Goal: Navigation & Orientation: Find specific page/section

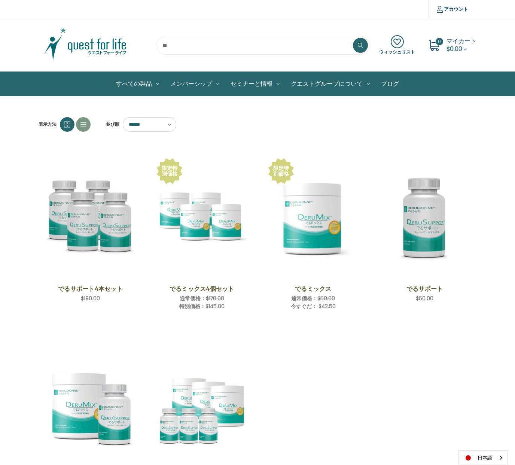
click at [86, 42] on img at bounding box center [86, 45] width 94 height 37
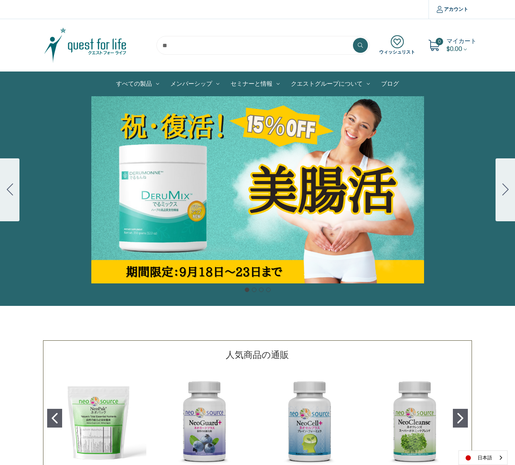
click at [161, 162] on div "Carousel Title Add a description for your carousel slide. You can use this to p…" at bounding box center [257, 189] width 515 height 187
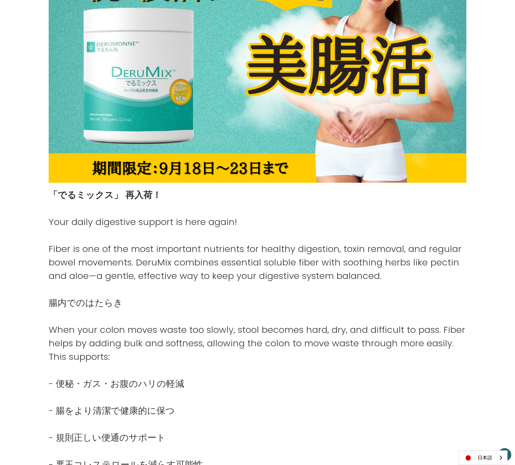
scroll to position [164, 0]
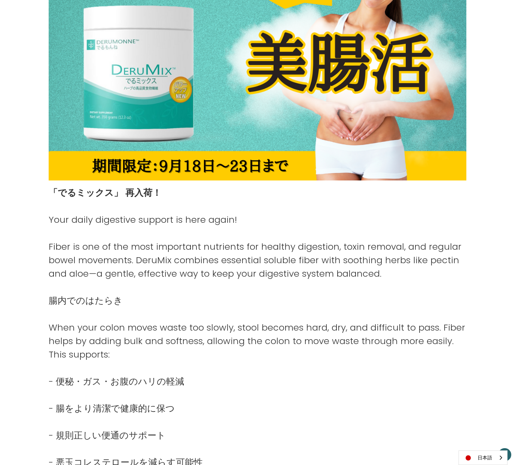
click at [497, 457] on div "日本語" at bounding box center [482, 457] width 49 height 15
click at [490, 444] on link "English" at bounding box center [479, 443] width 41 height 14
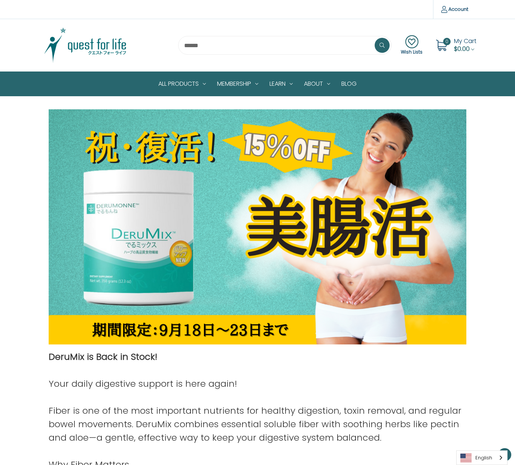
scroll to position [164, 0]
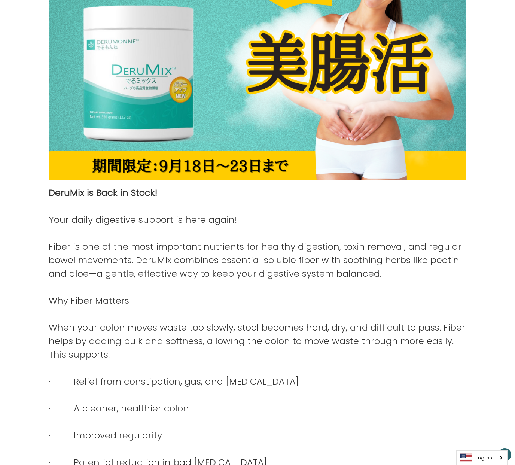
click at [499, 458] on div "English" at bounding box center [481, 457] width 51 height 15
click at [487, 442] on link "日本語" at bounding box center [475, 443] width 39 height 14
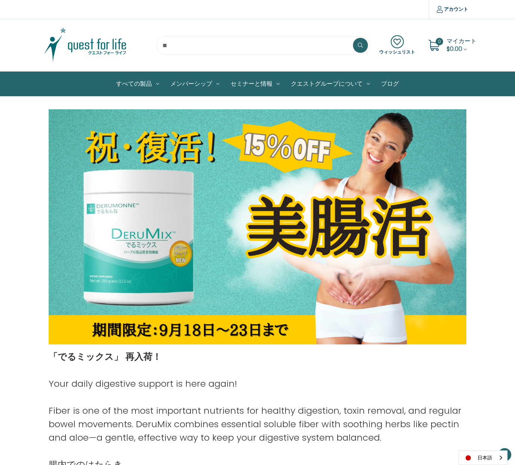
scroll to position [164, 0]
